Goal: Obtain resource: Download file/media

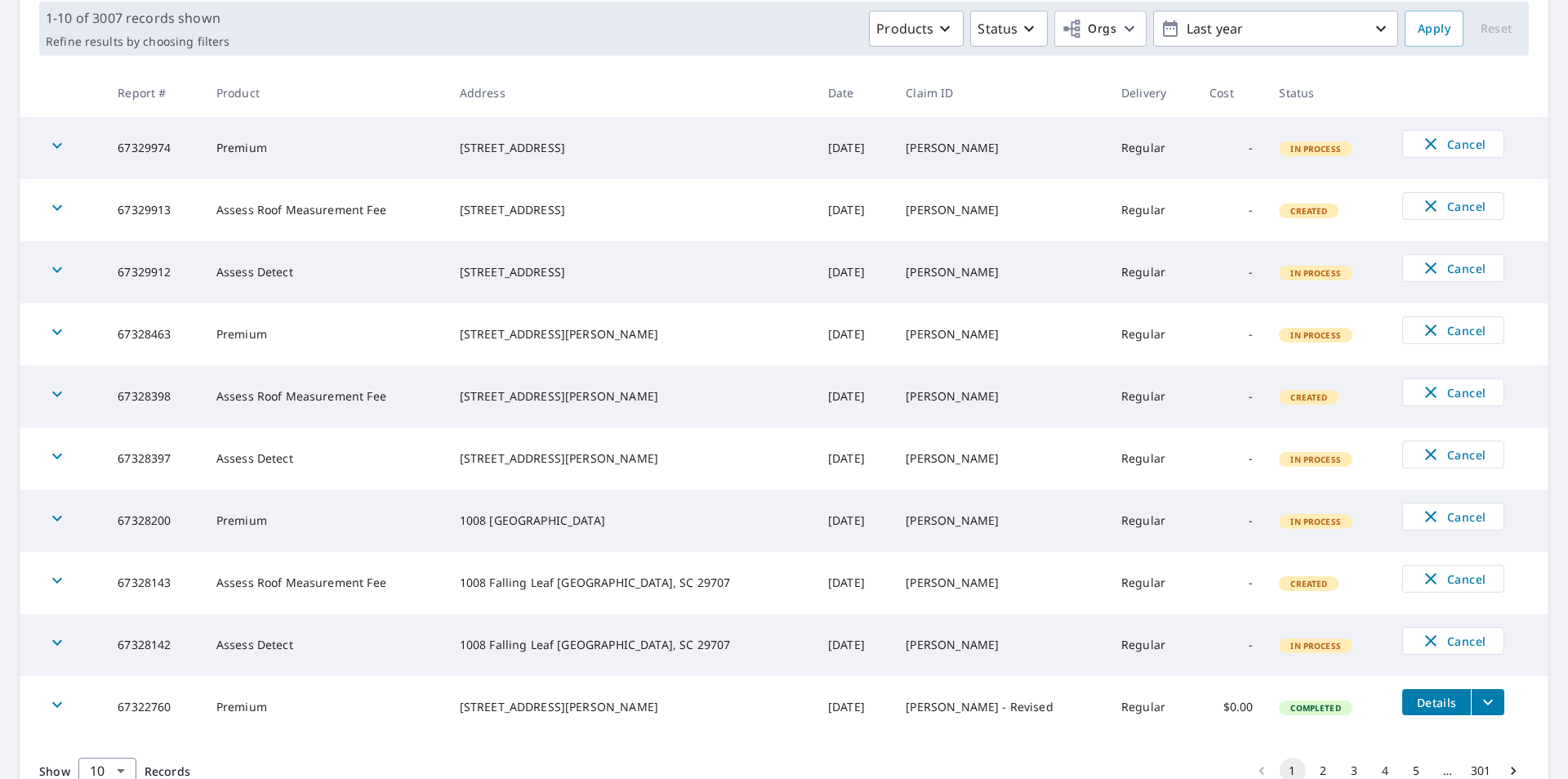
scroll to position [324, 0]
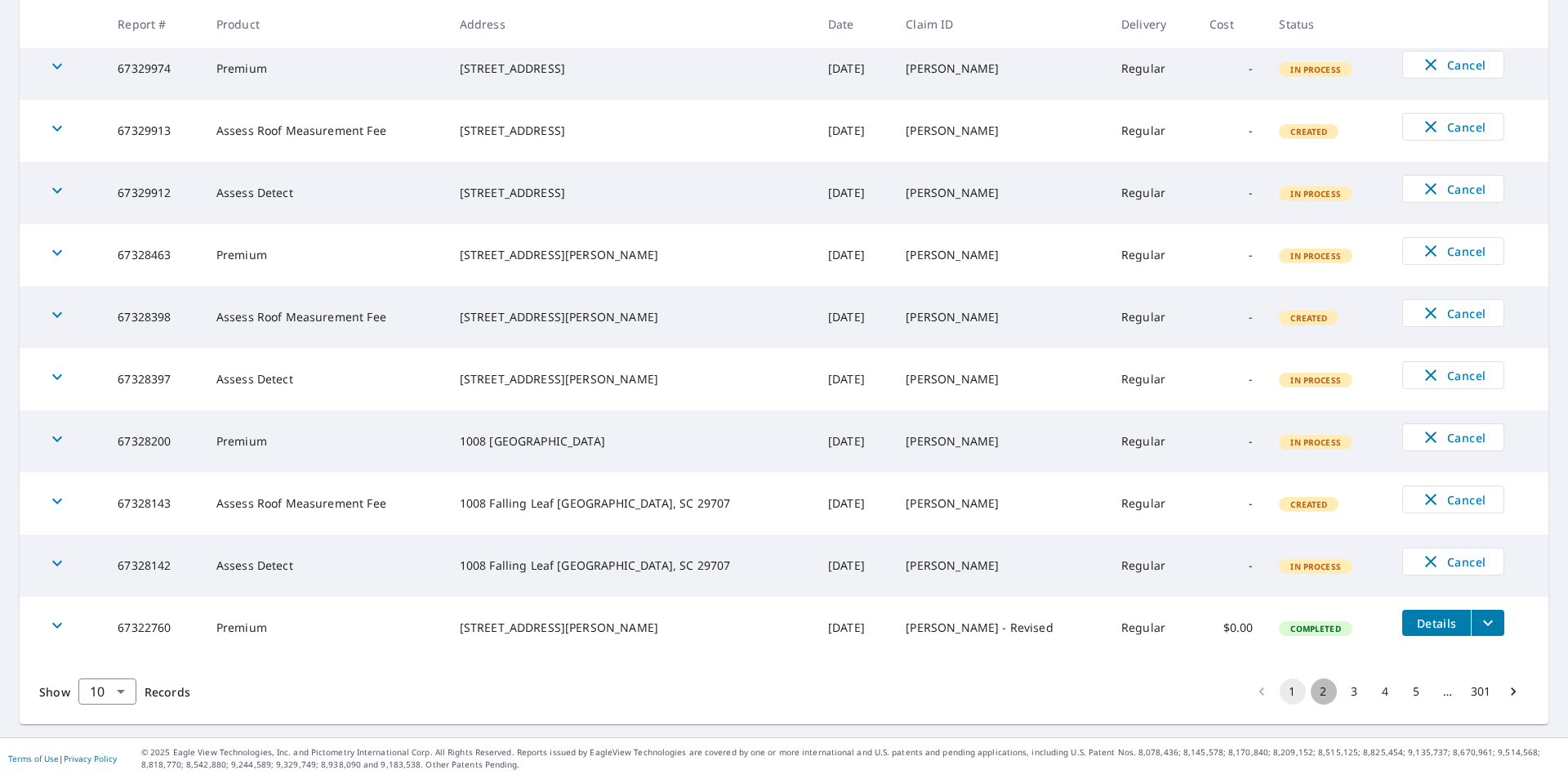
click at [1312, 685] on button "2" at bounding box center [1324, 691] width 26 height 26
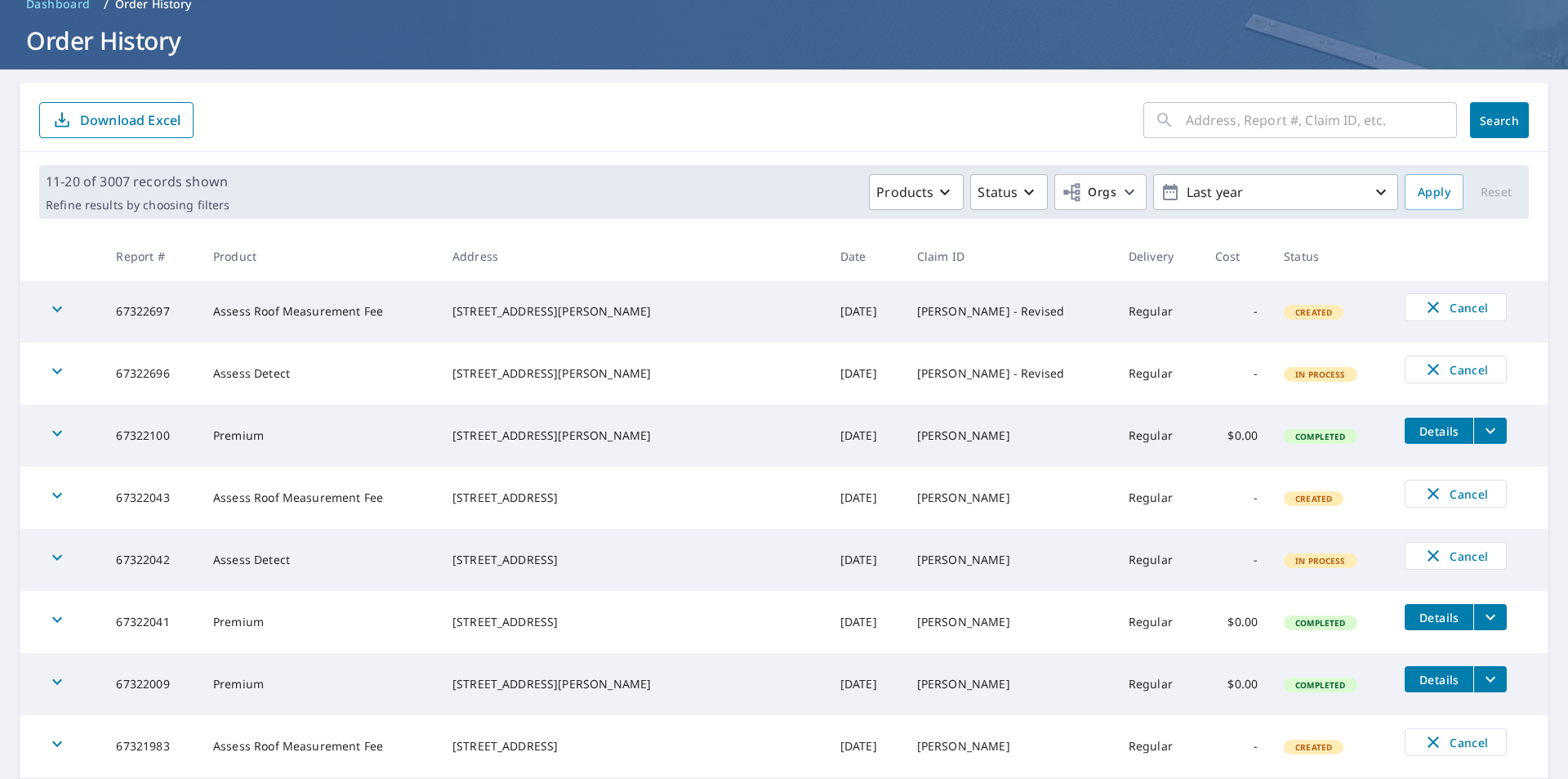
scroll to position [163, 0]
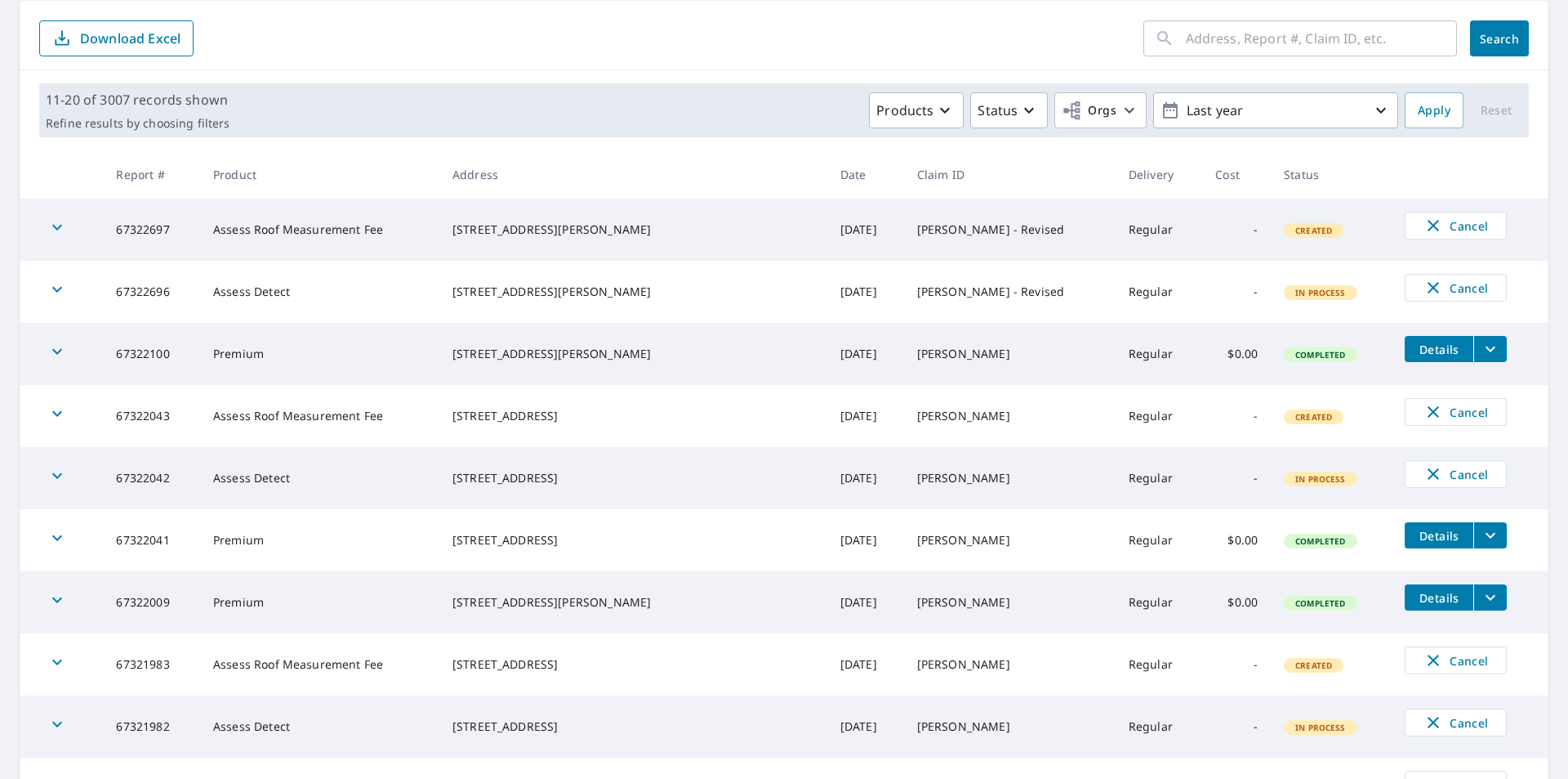
click at [1415, 352] on span "Details" at bounding box center [1440, 350] width 49 height 16
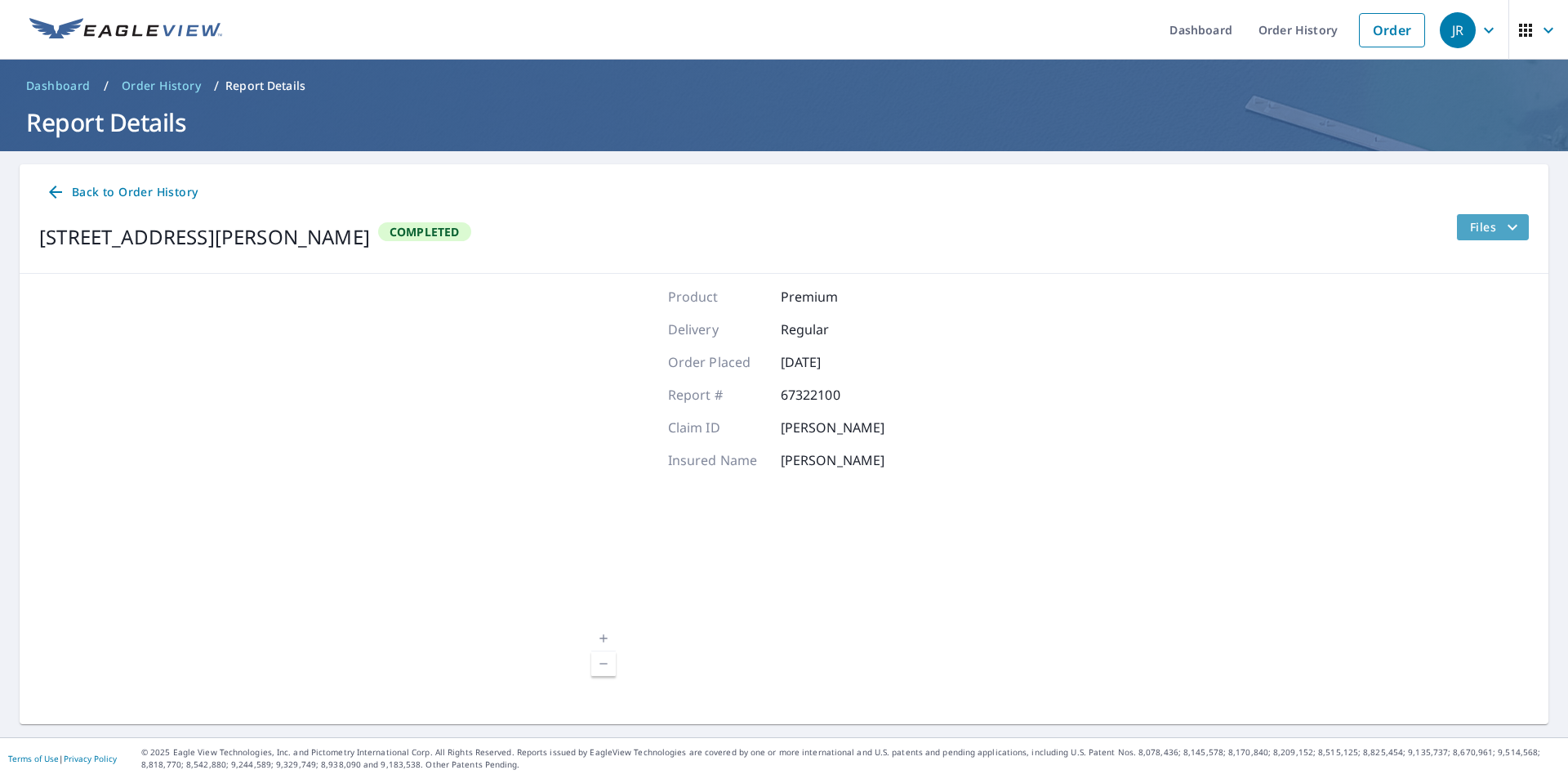
click at [1475, 233] on span "Files" at bounding box center [1496, 227] width 52 height 20
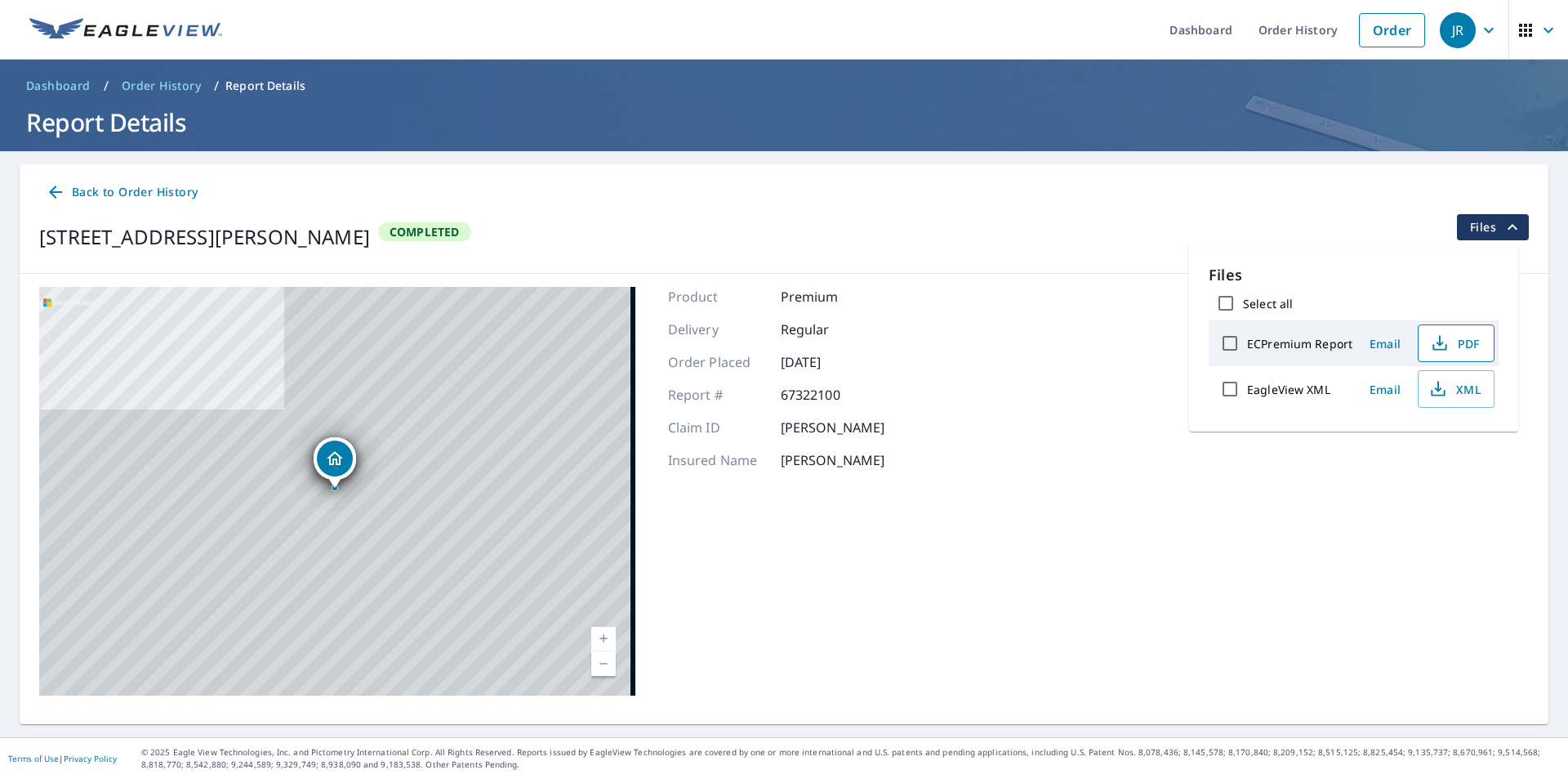
click at [1438, 348] on icon "button" at bounding box center [1440, 343] width 20 height 20
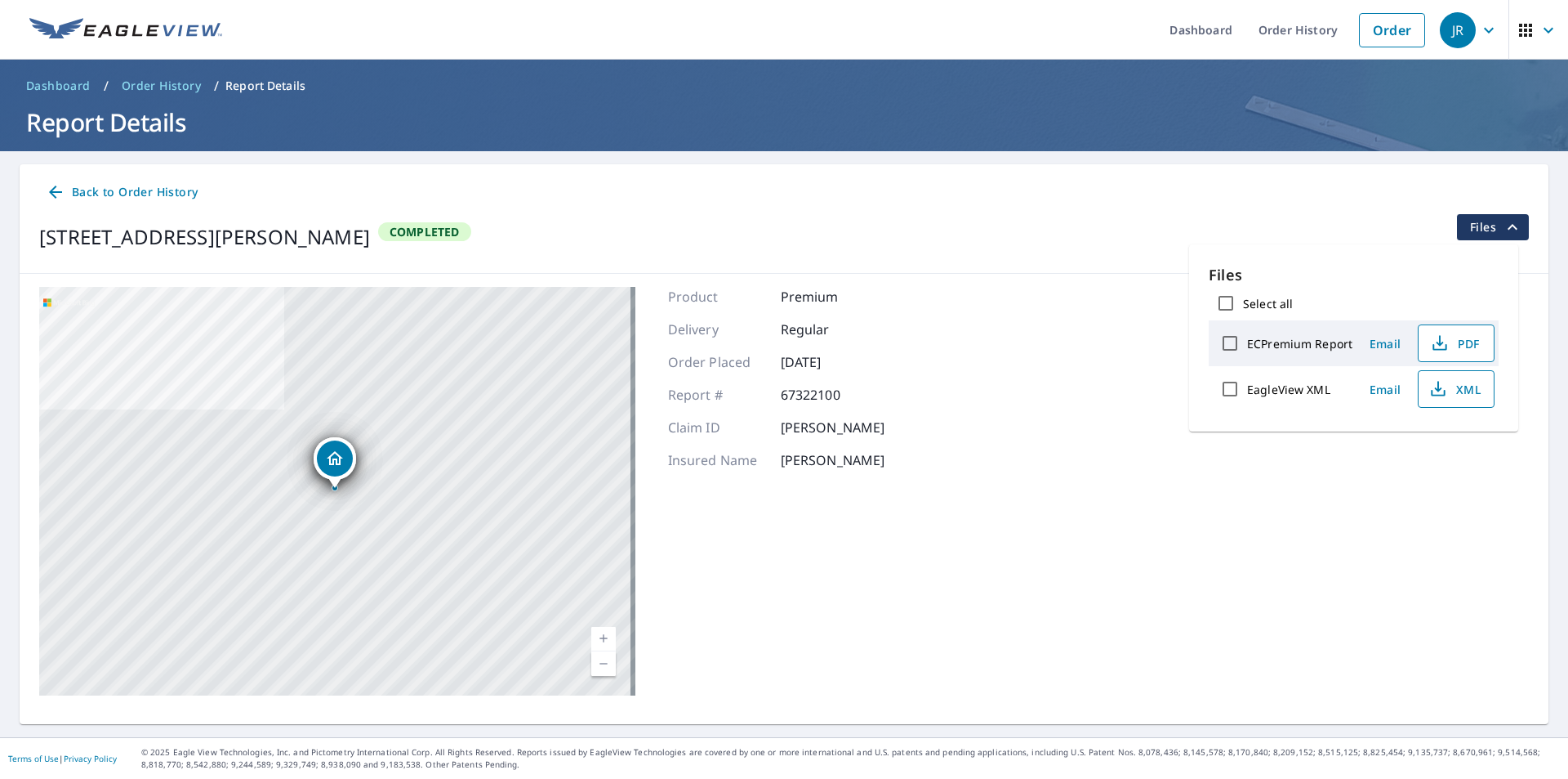
click at [1441, 395] on icon "button" at bounding box center [1438, 392] width 14 height 7
click at [105, 191] on span "Back to Order History" at bounding box center [122, 192] width 152 height 21
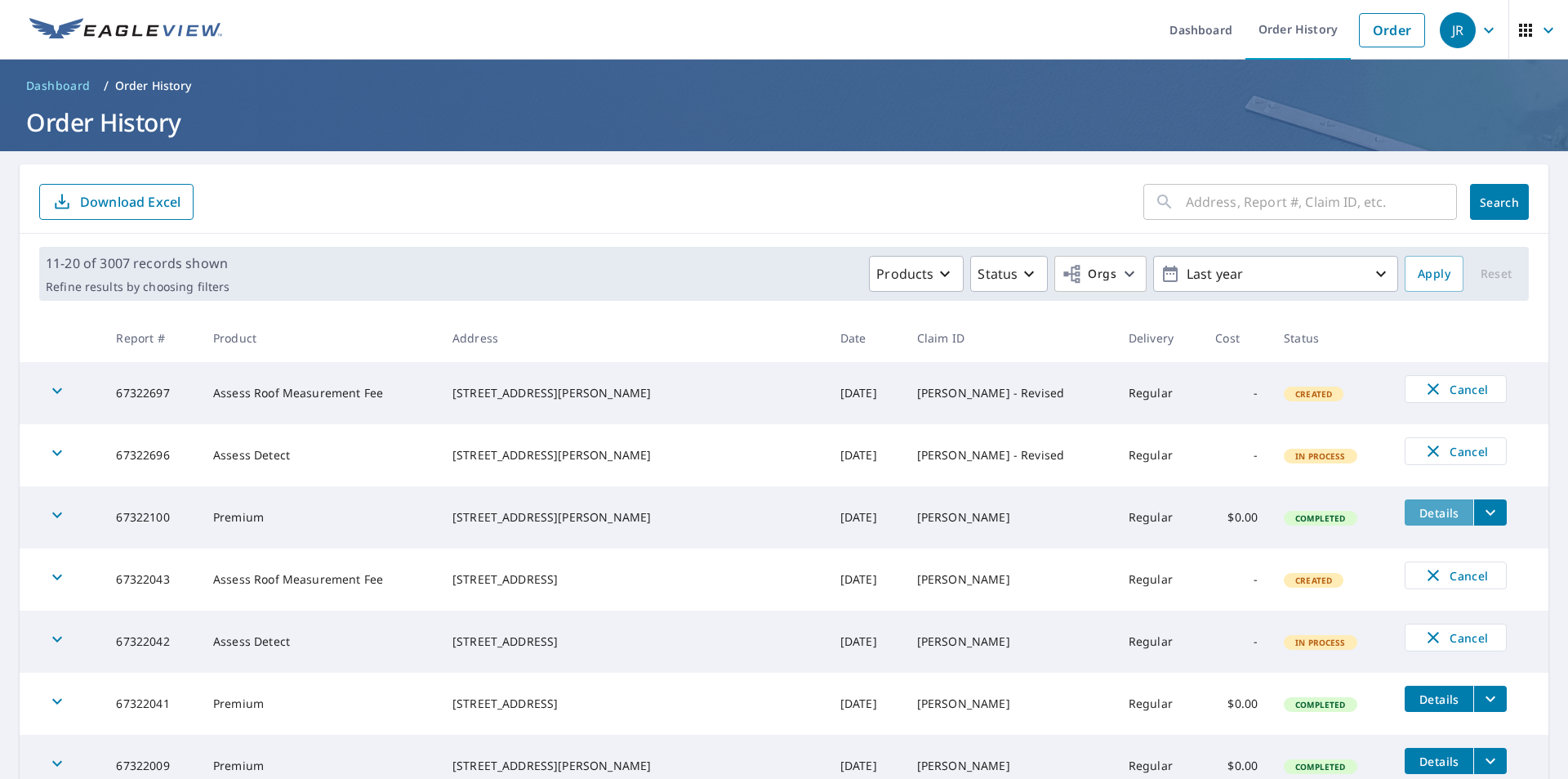
click at [1415, 512] on span "Details" at bounding box center [1440, 513] width 49 height 16
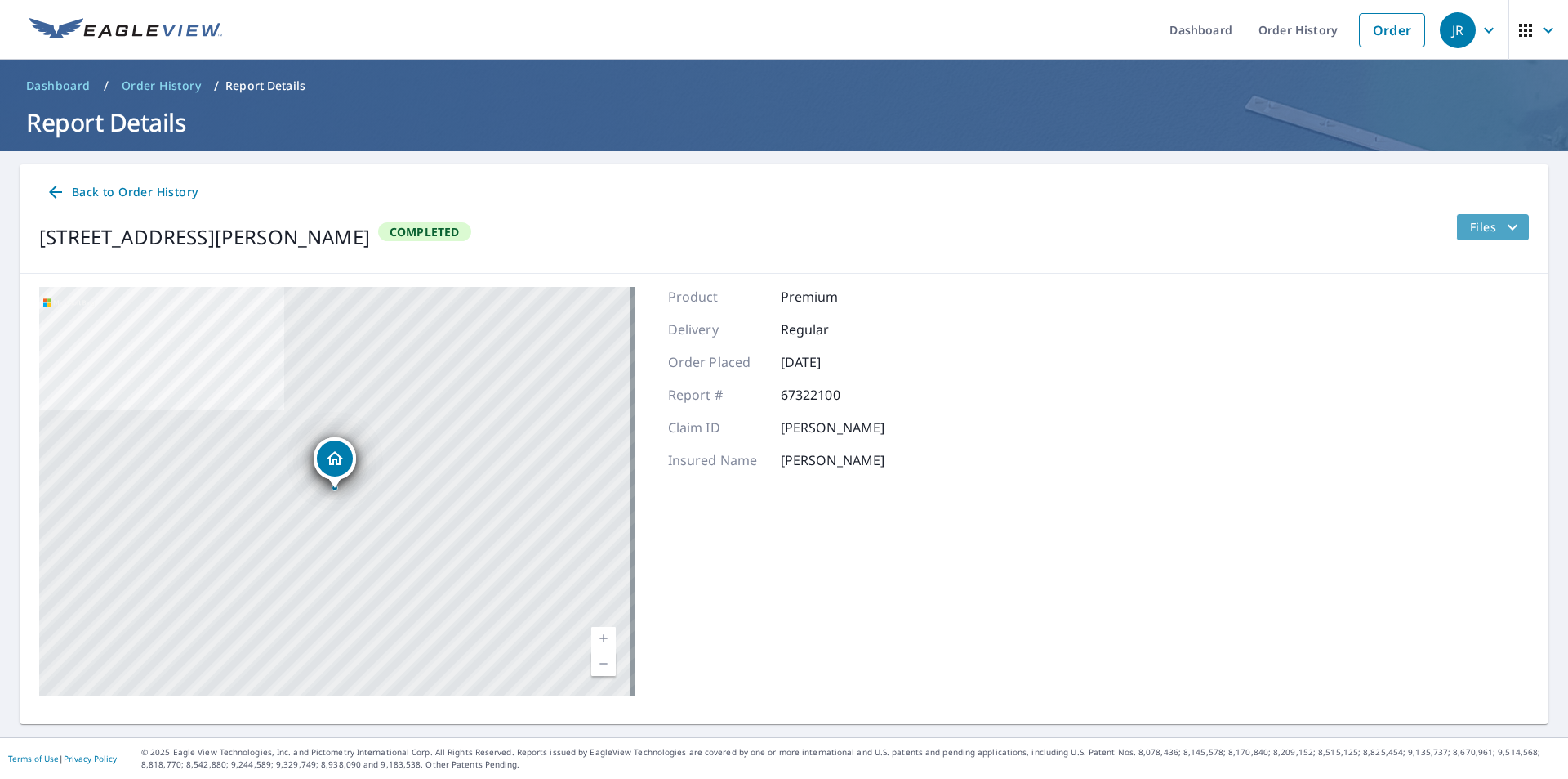
click at [1456, 228] on button "Files" at bounding box center [1493, 227] width 73 height 26
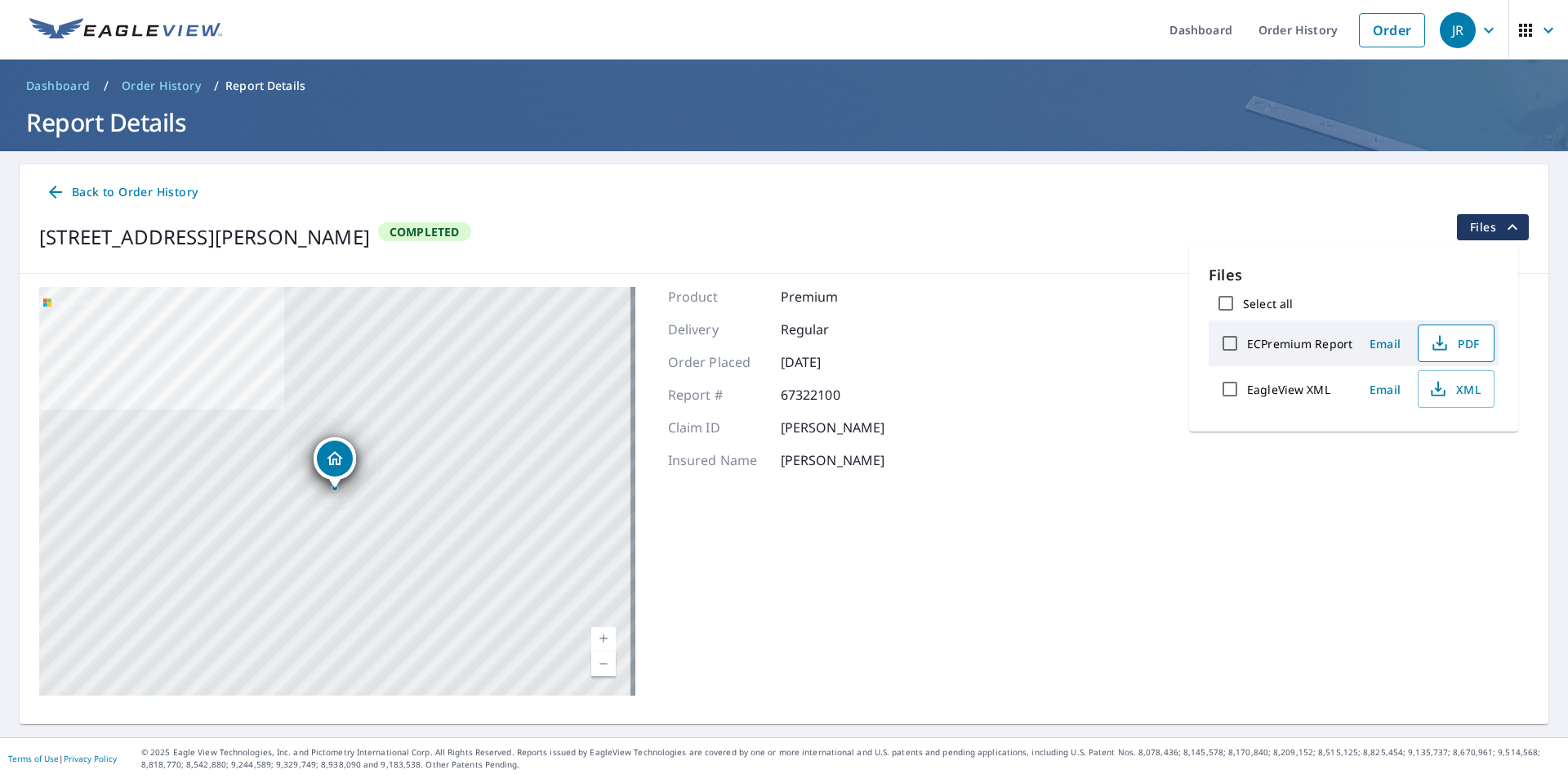
click at [1443, 355] on button "PDF" at bounding box center [1456, 343] width 77 height 38
click at [1445, 399] on button "XML" at bounding box center [1456, 389] width 77 height 38
click at [168, 182] on link "Back to Order History" at bounding box center [122, 192] width 165 height 31
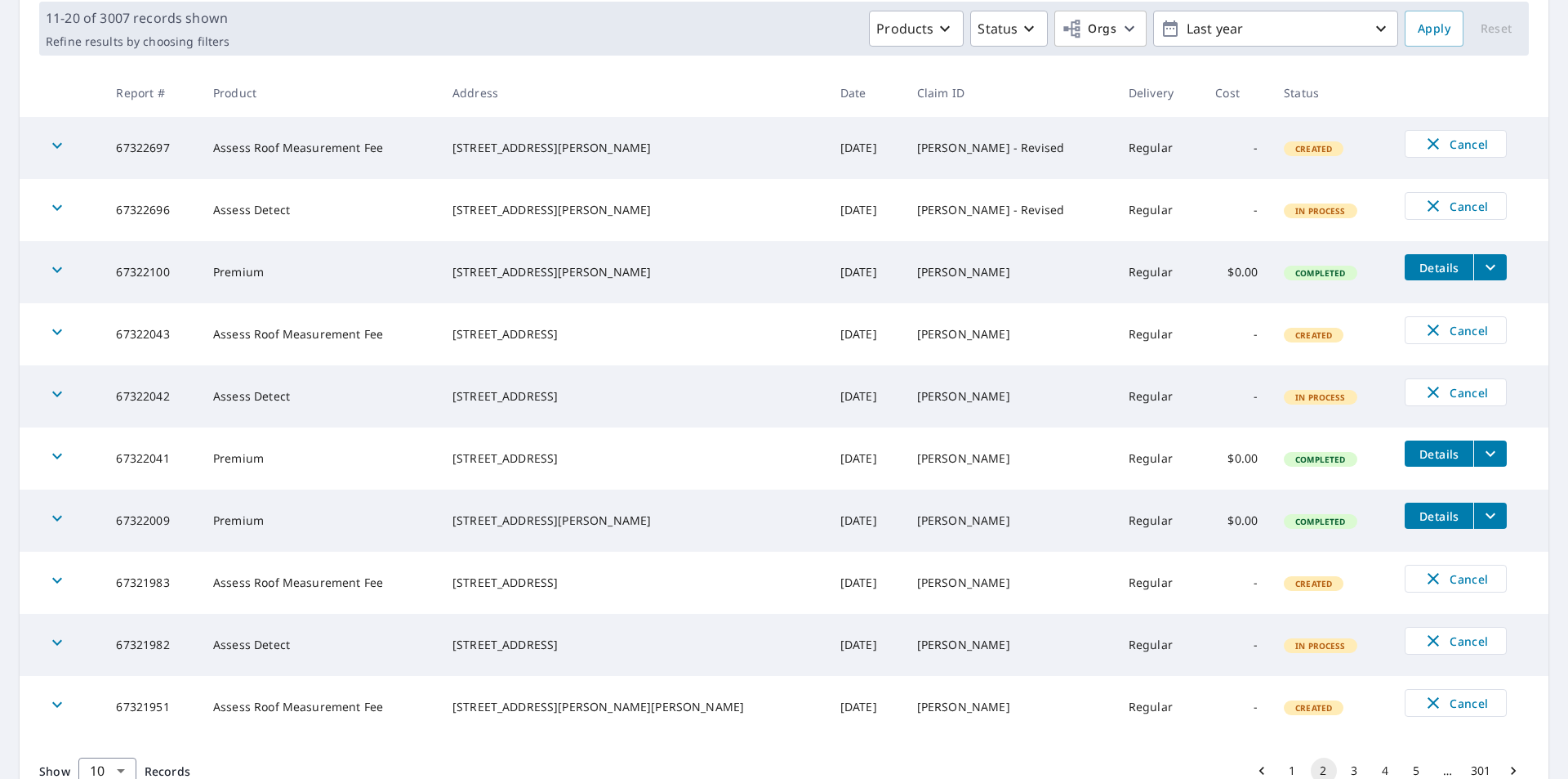
scroll to position [324, 0]
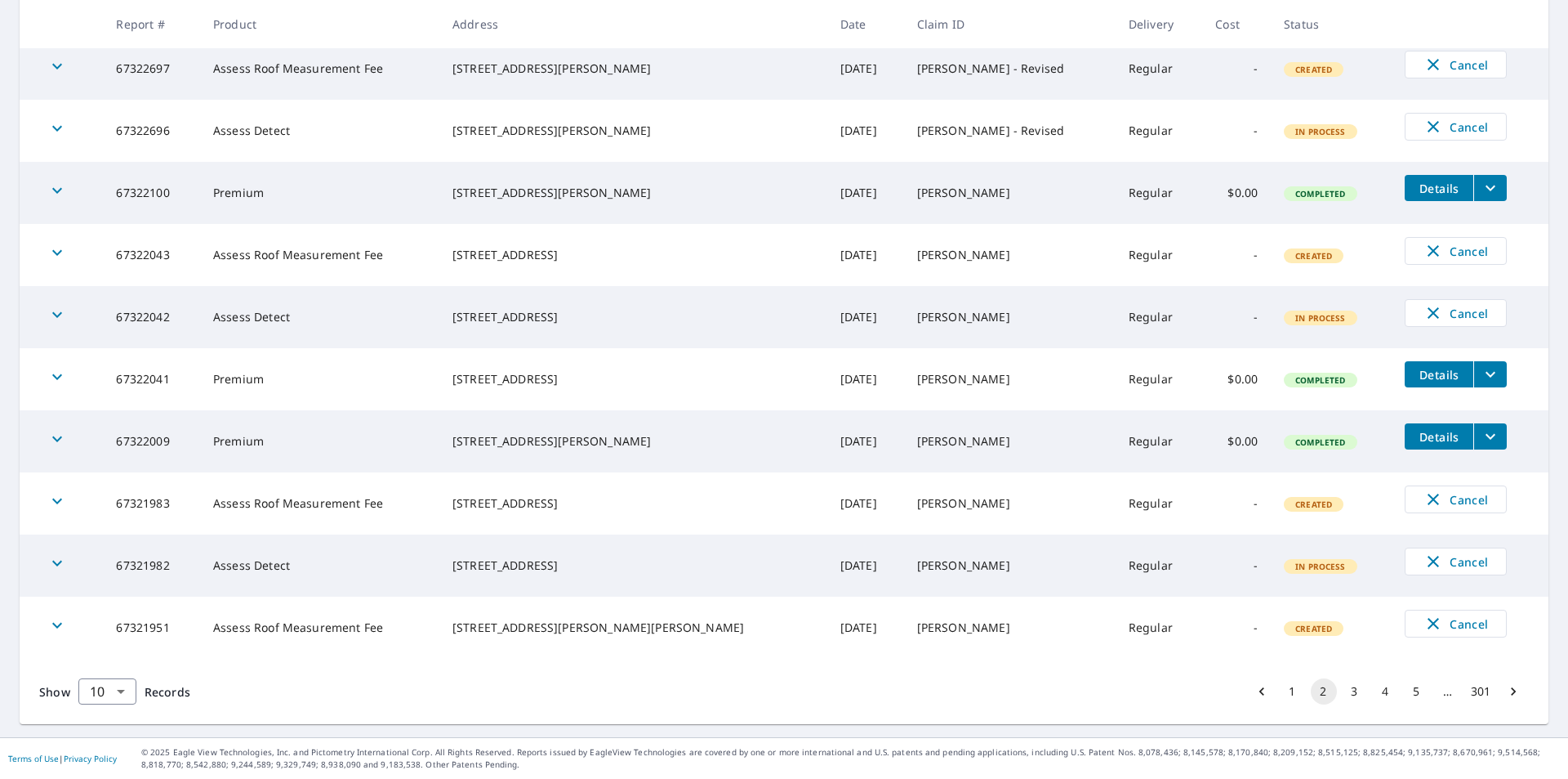
click at [1343, 699] on button "3" at bounding box center [1355, 691] width 26 height 26
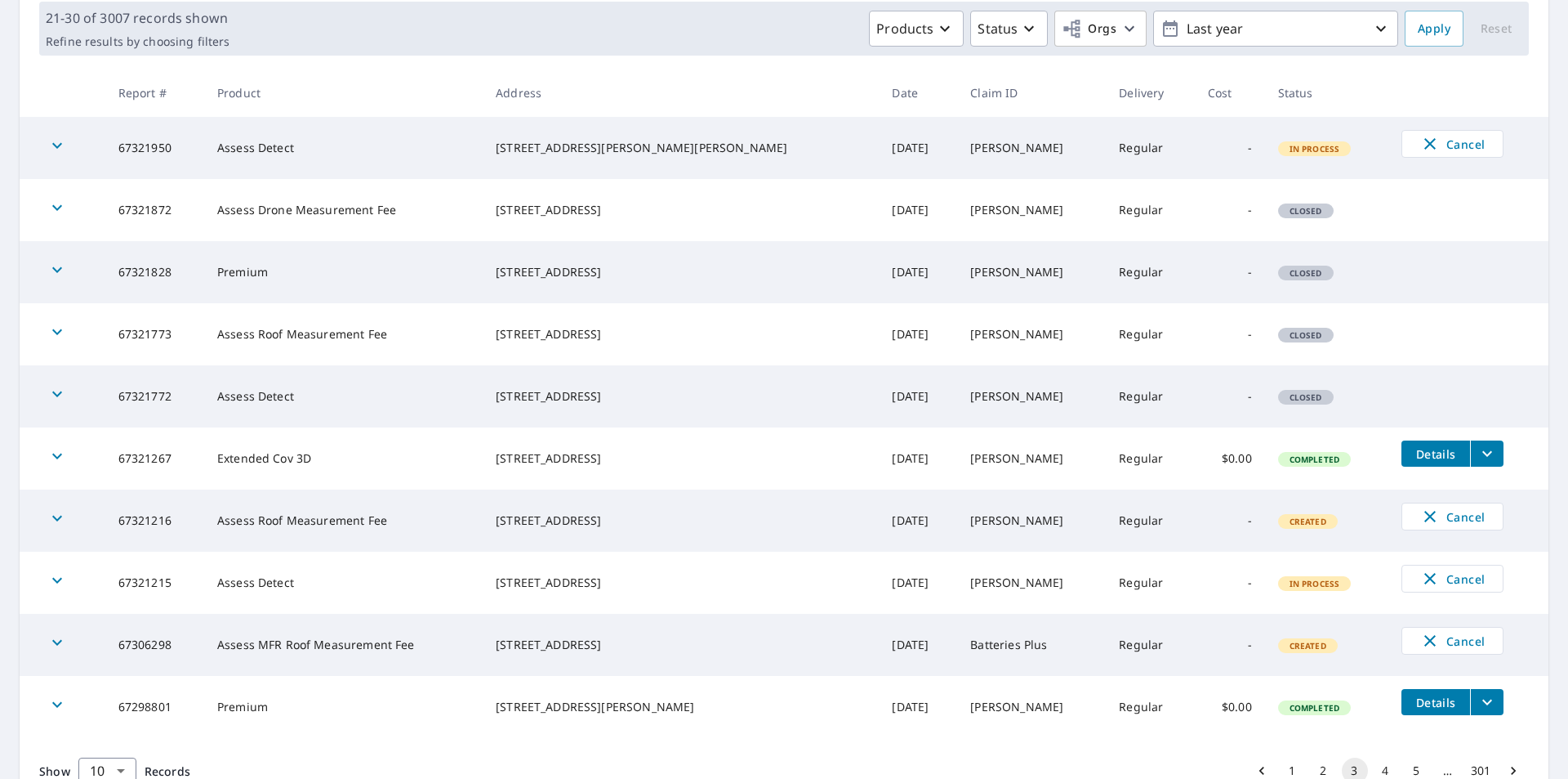
scroll to position [324, 0]
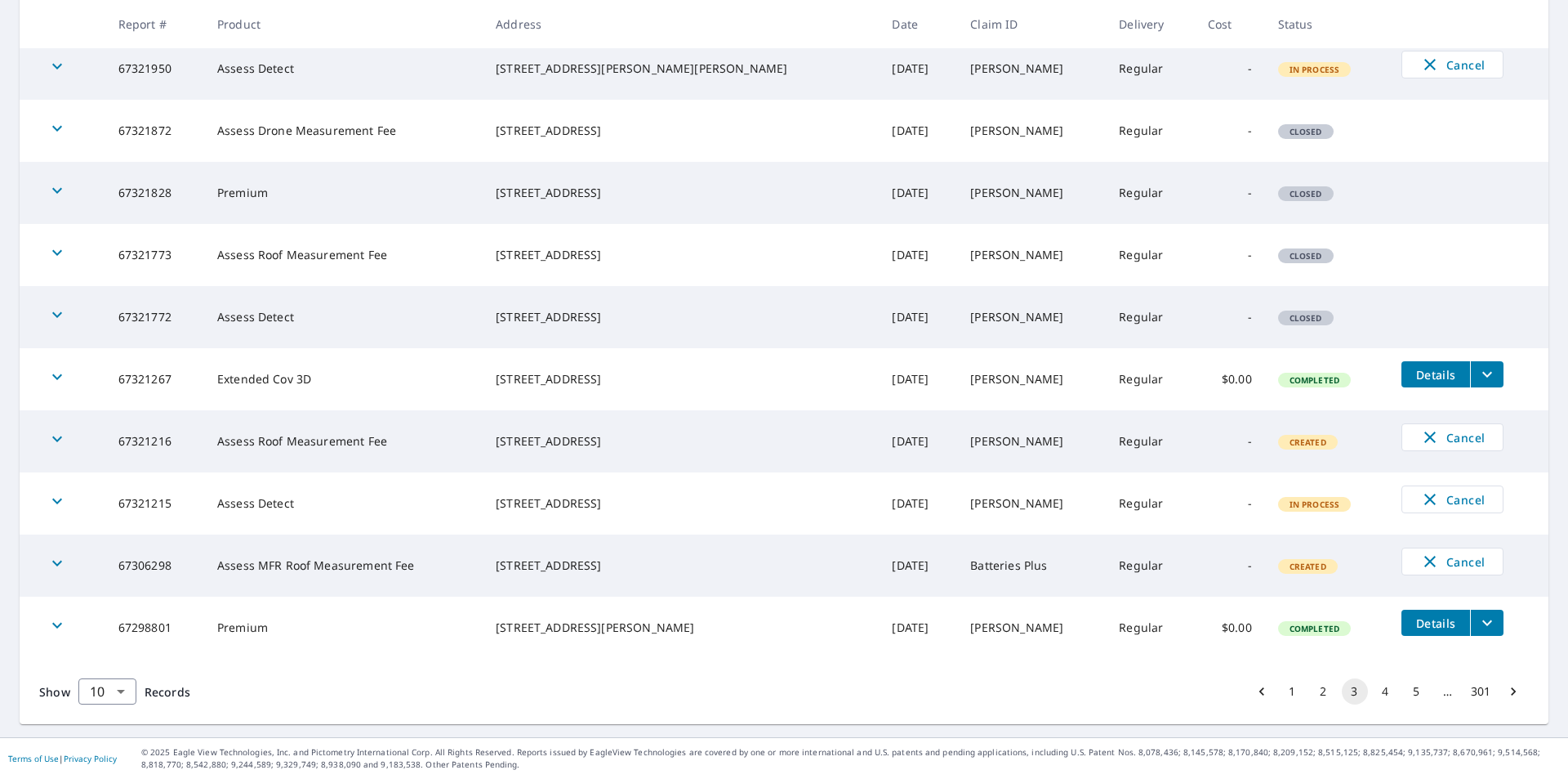
click at [1279, 697] on button "1" at bounding box center [1292, 691] width 26 height 26
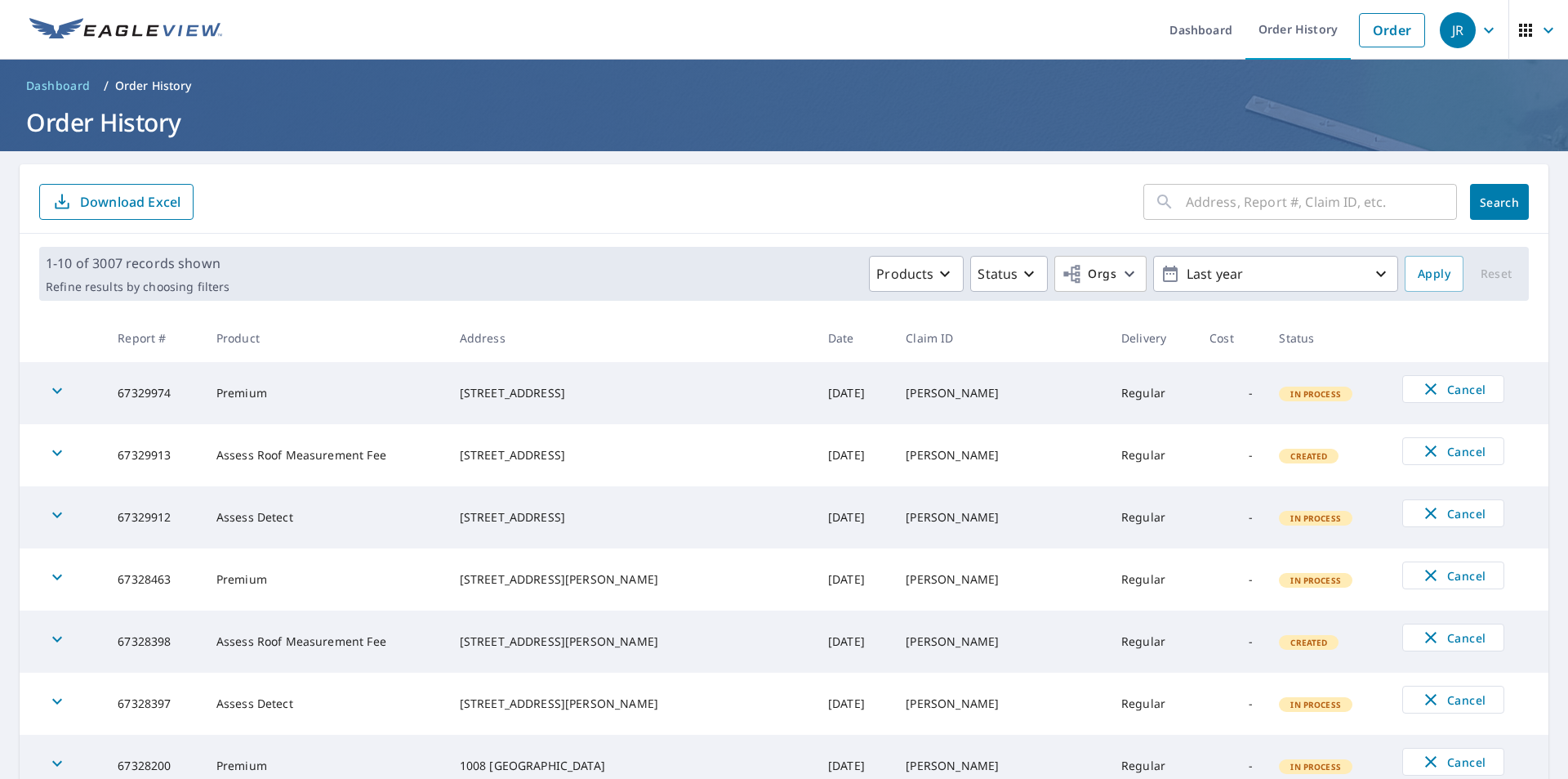
click at [1516, 18] on span "button" at bounding box center [1538, 31] width 45 height 40
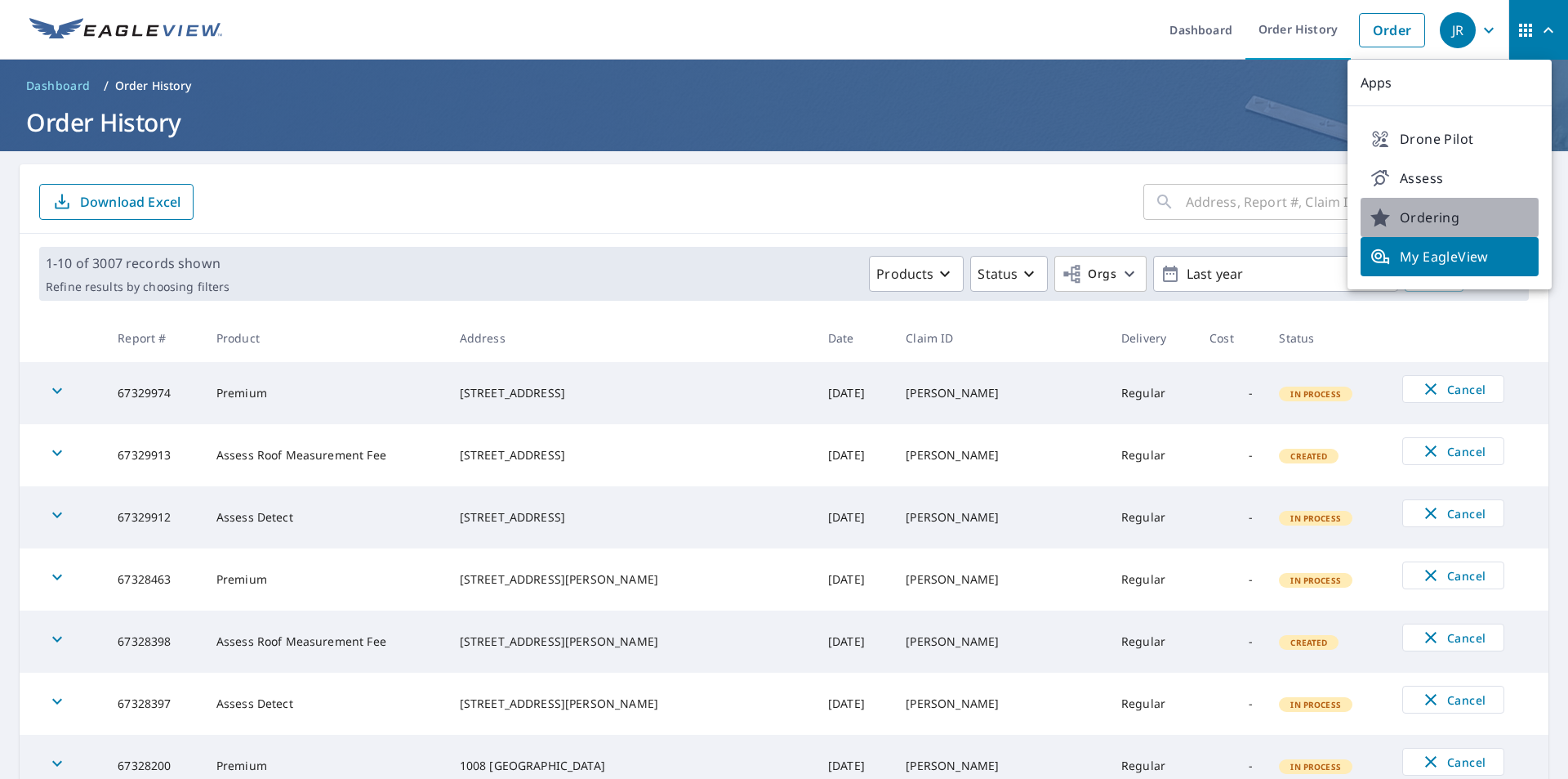
click at [1450, 218] on span "Ordering" at bounding box center [1449, 217] width 158 height 20
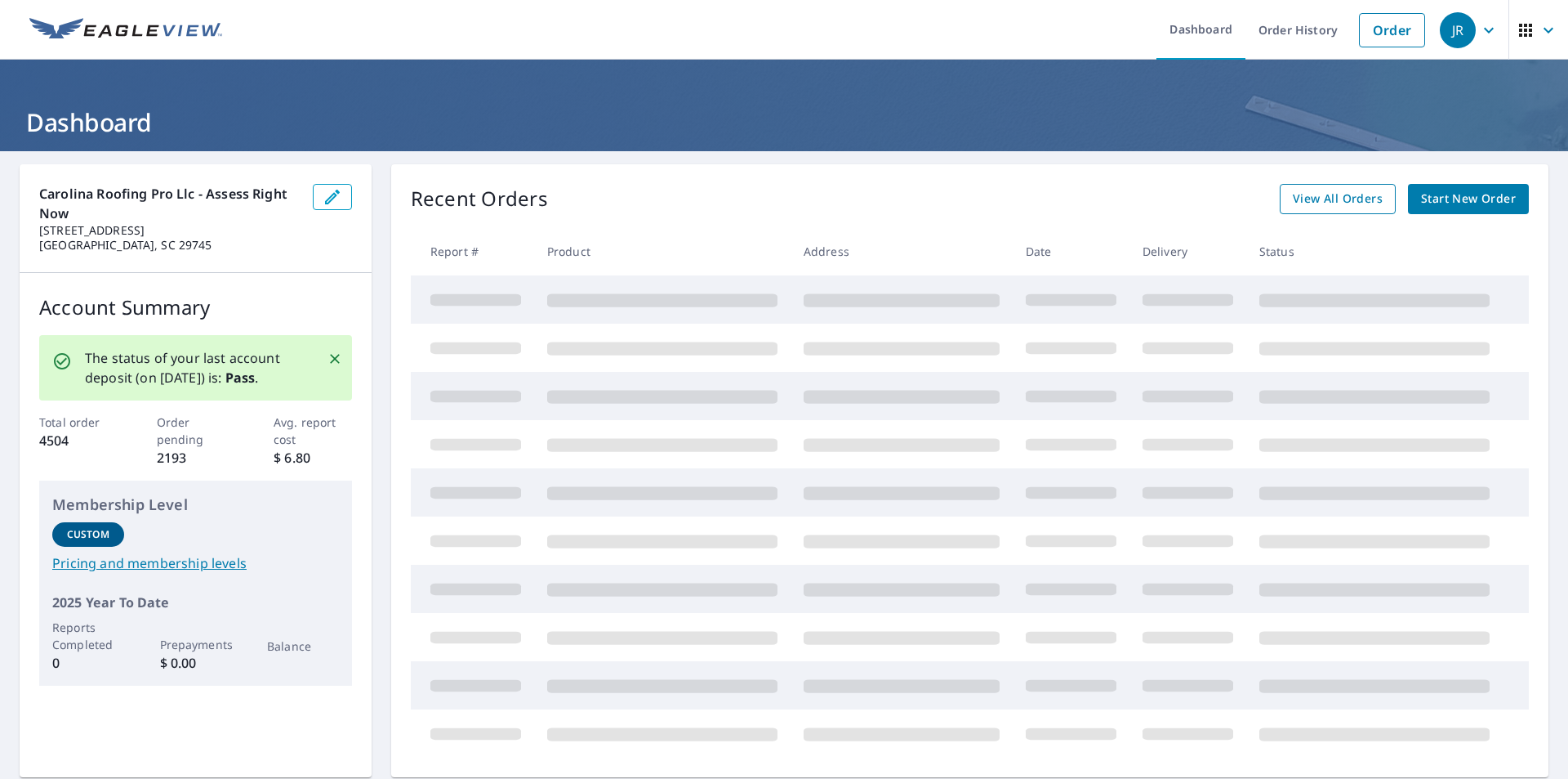
click at [1362, 201] on span "View All Orders" at bounding box center [1338, 199] width 90 height 21
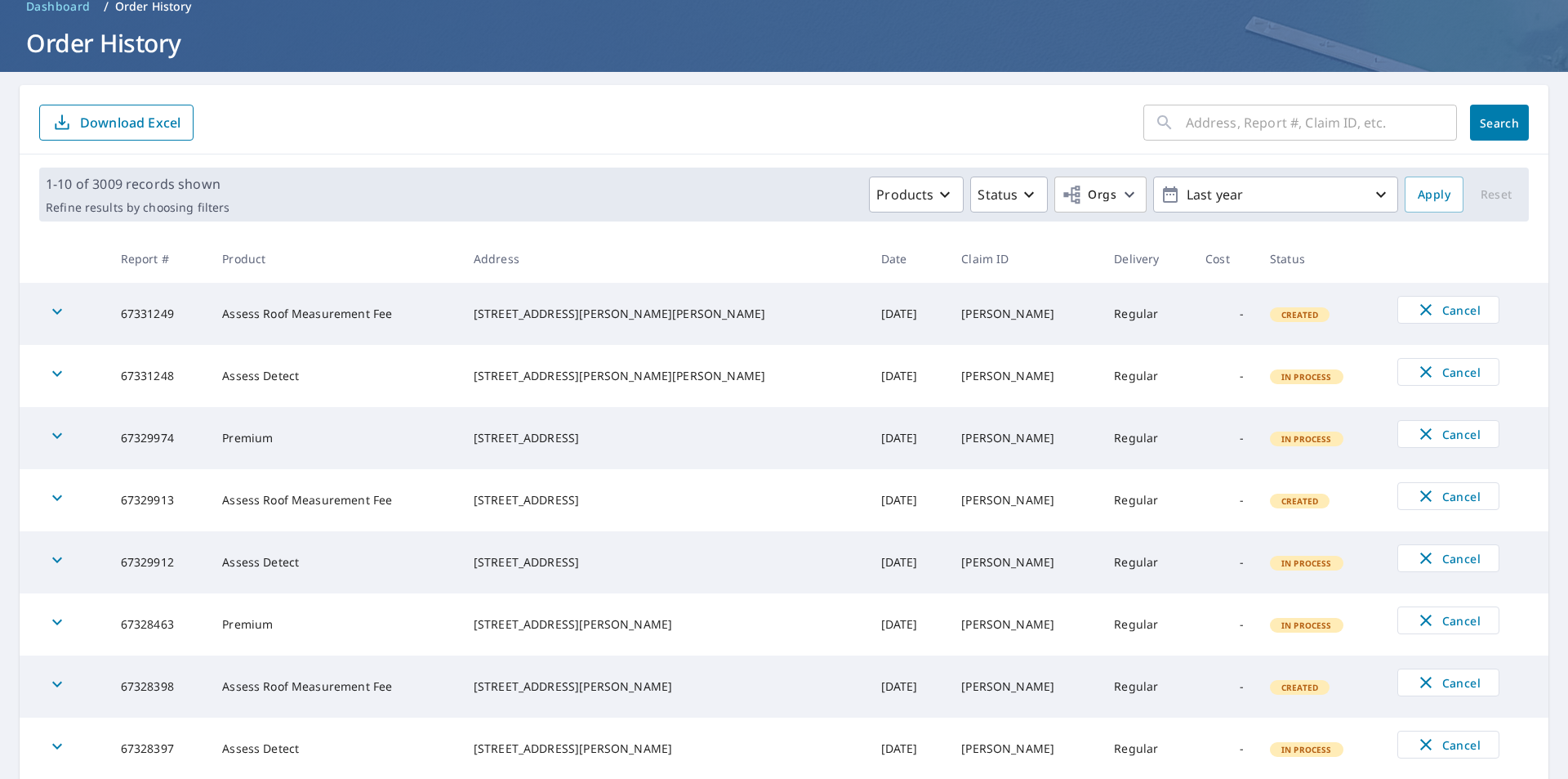
scroll to position [324, 0]
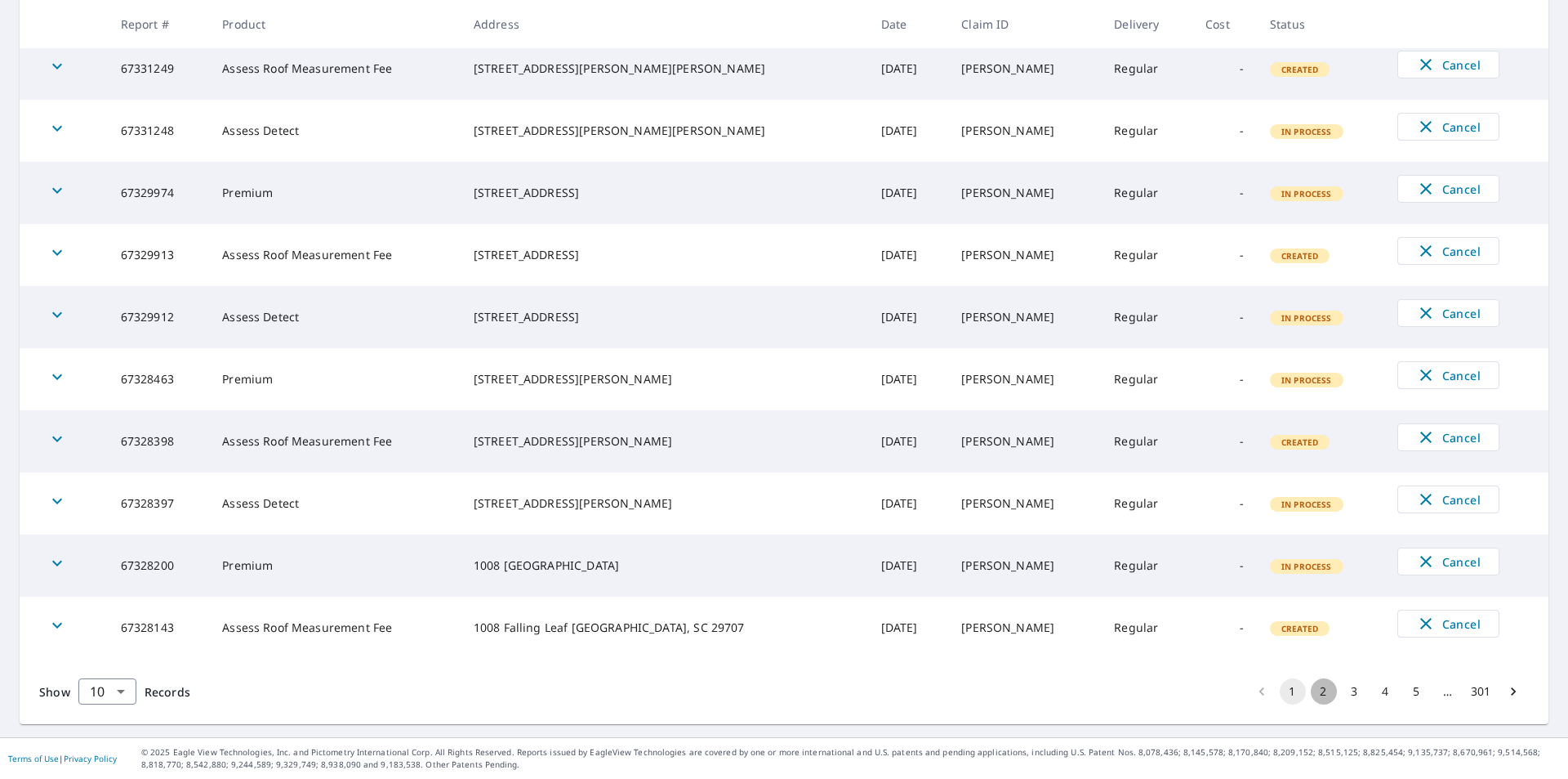
click at [1313, 690] on button "2" at bounding box center [1324, 691] width 26 height 26
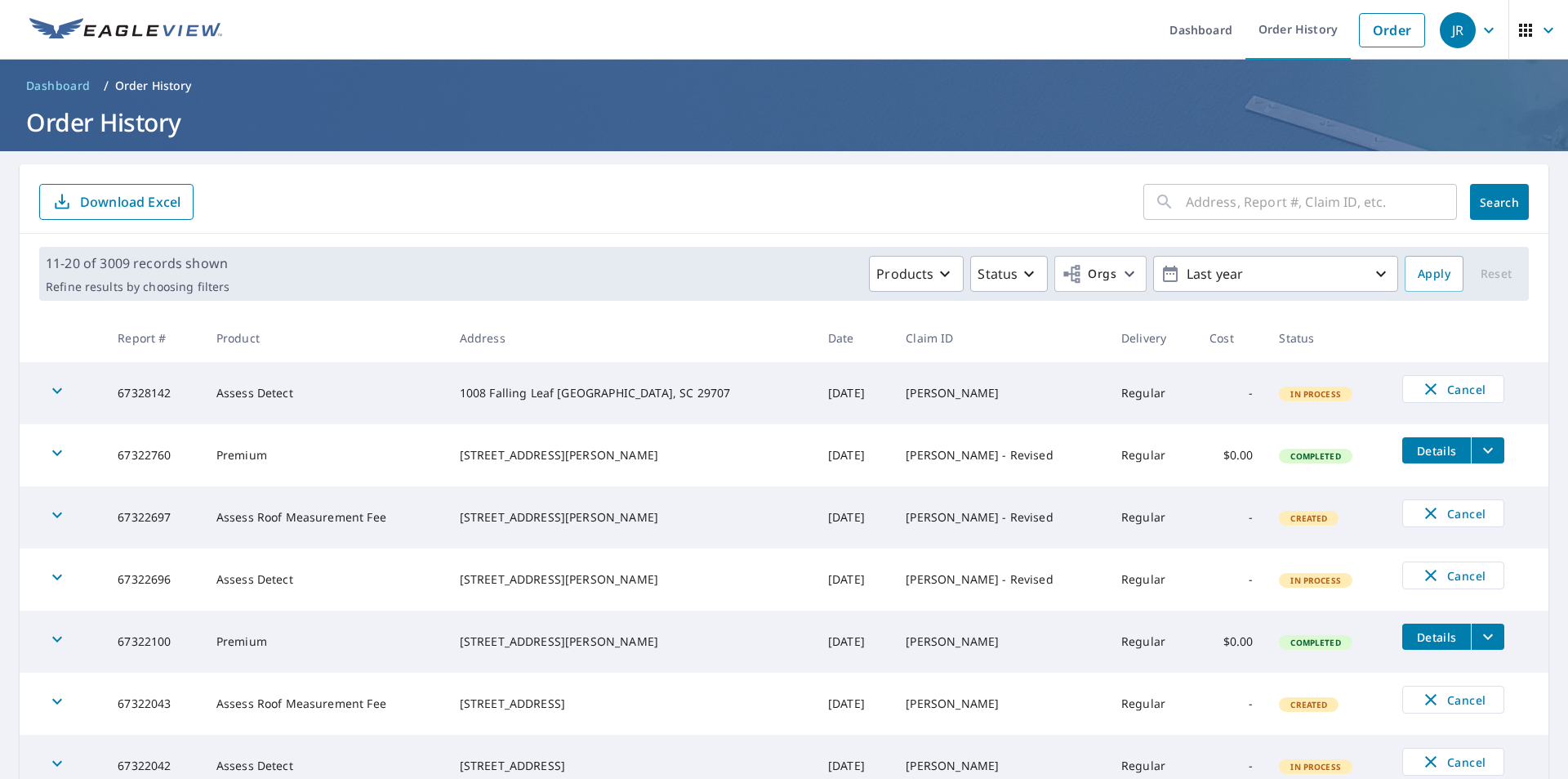
scroll to position [324, 0]
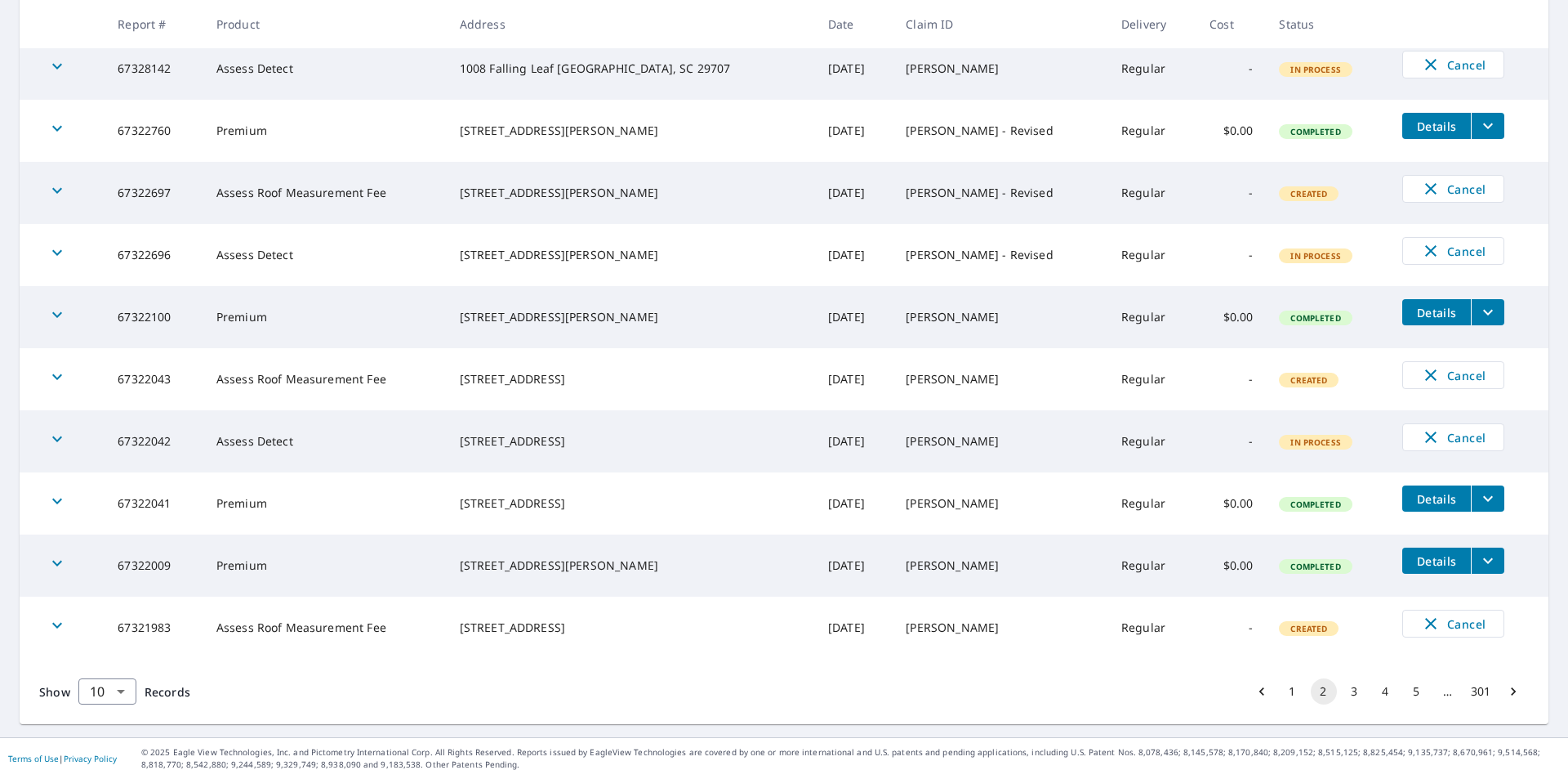
click at [1281, 700] on button "1" at bounding box center [1292, 691] width 26 height 26
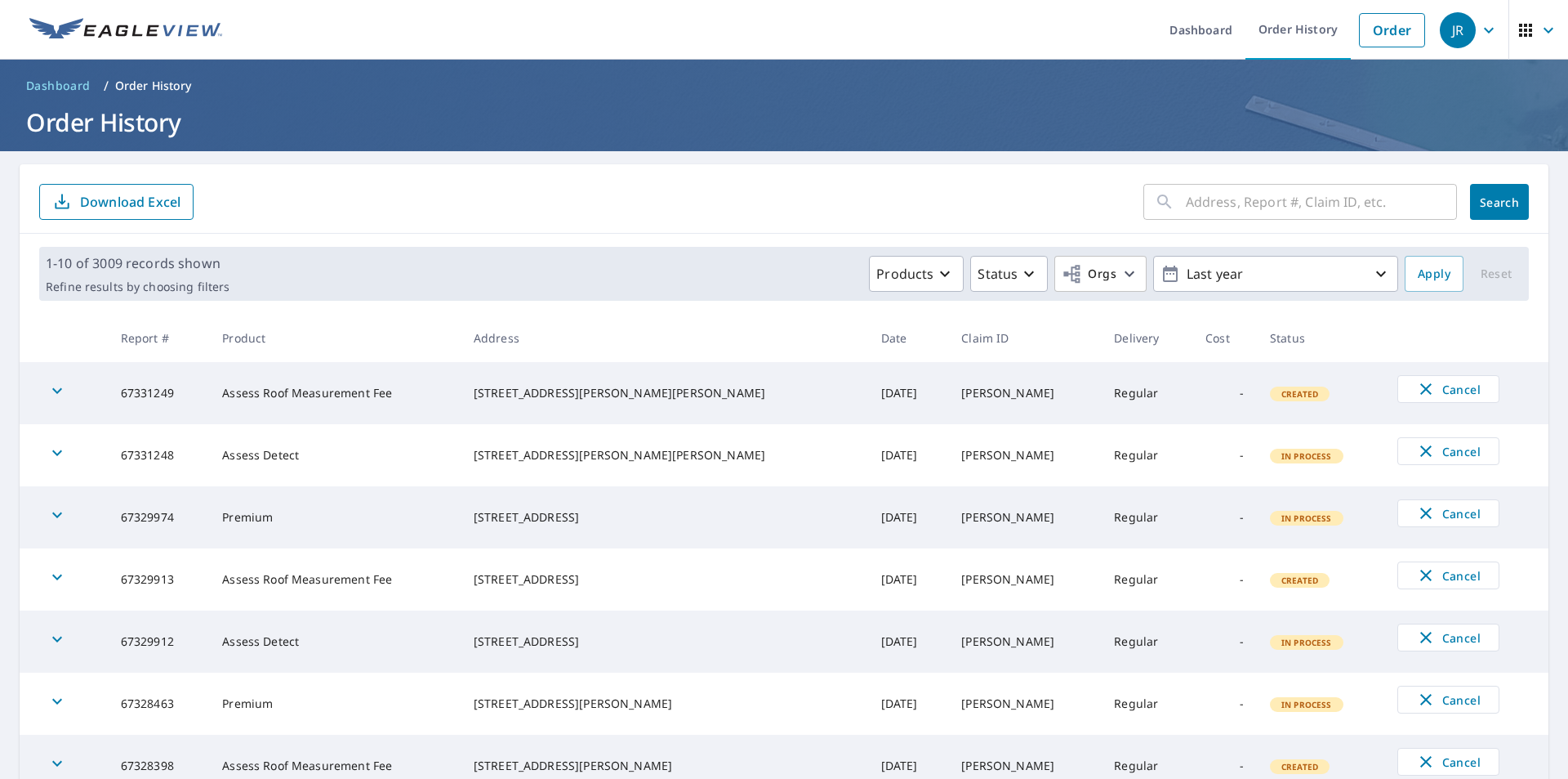
scroll to position [324, 0]
